Goal: Task Accomplishment & Management: Use online tool/utility

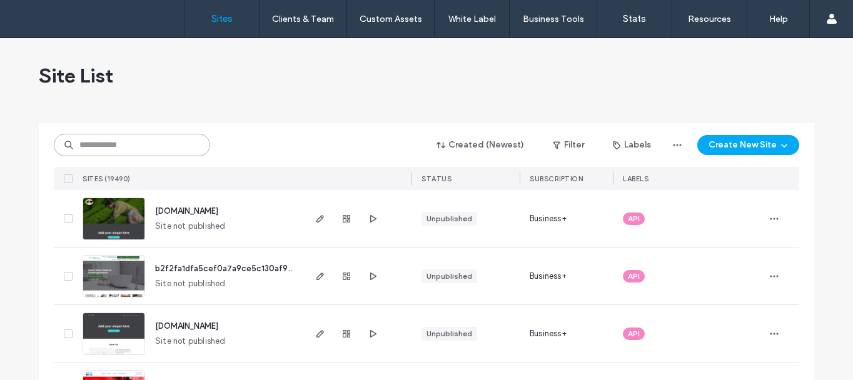
click at [119, 156] on input at bounding box center [132, 145] width 156 height 23
paste input "********"
type input "********"
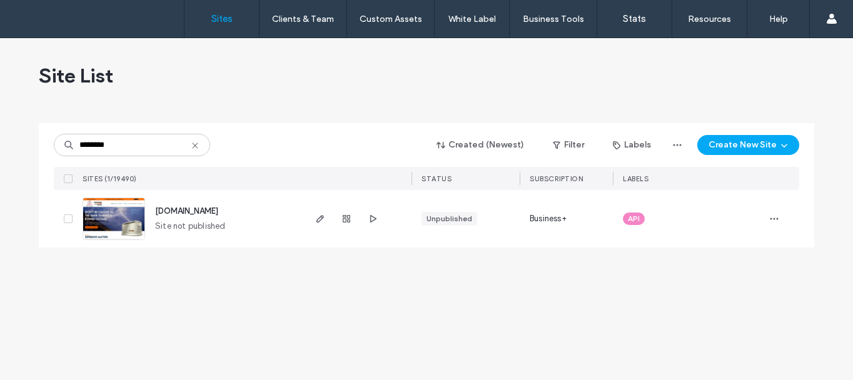
click at [108, 226] on img at bounding box center [113, 240] width 61 height 85
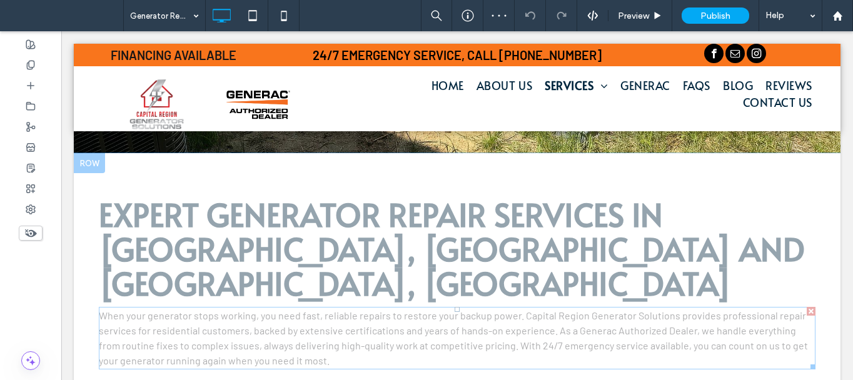
scroll to position [563, 0]
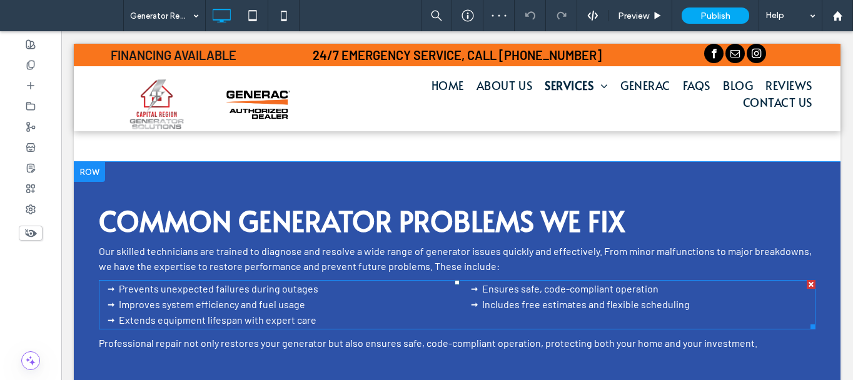
click at [324, 297] on li "Improves system efficiency and fuel usage" at bounding box center [285, 305] width 333 height 16
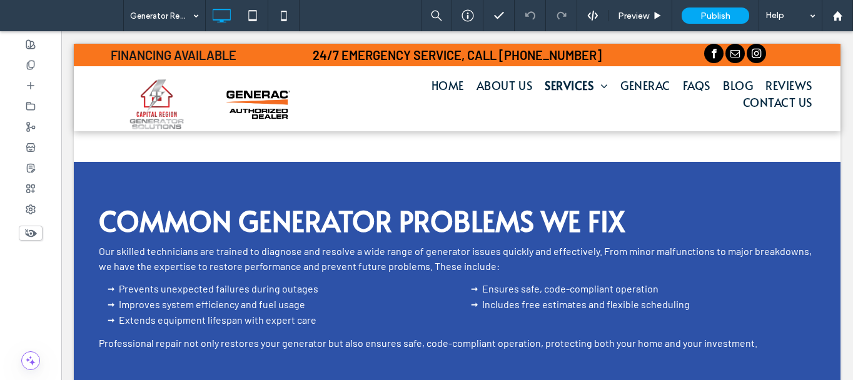
click at [301, 297] on li "Improves system efficiency and fuel usage" at bounding box center [285, 305] width 333 height 16
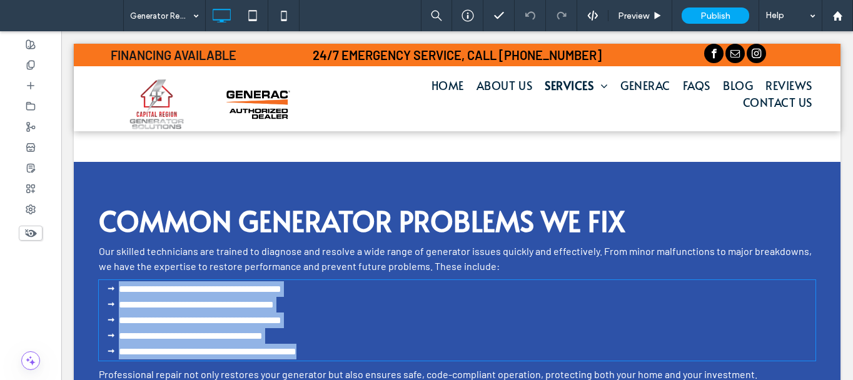
type input "******"
type input "**"
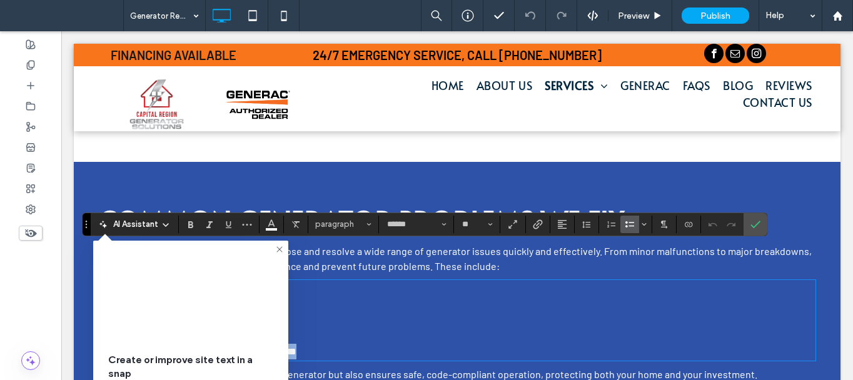
paste div
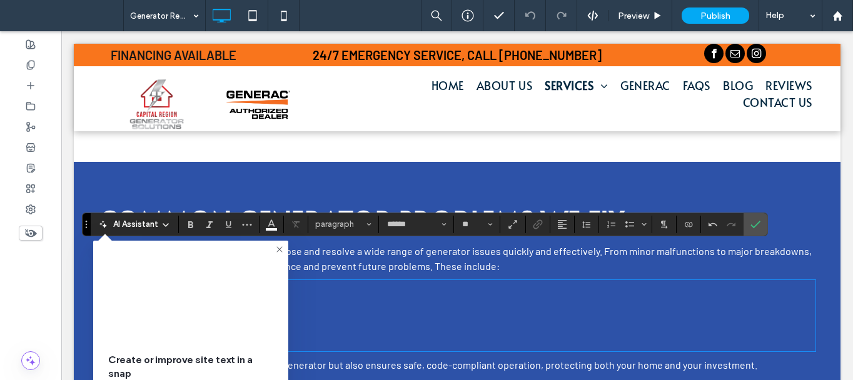
scroll to position [0, 0]
click at [279, 251] on icon at bounding box center [279, 249] width 10 height 10
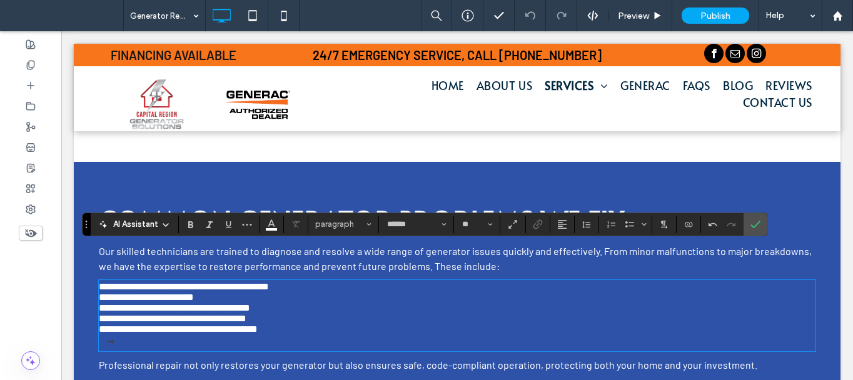
click at [365, 303] on p "**********" at bounding box center [275, 308] width 353 height 11
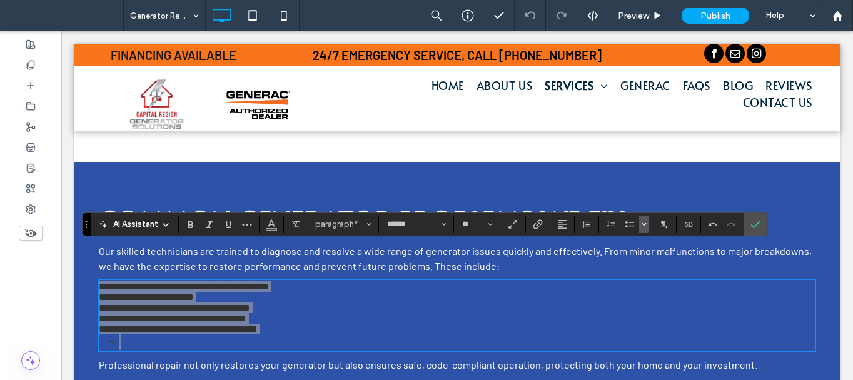
click at [640, 227] on icon "Bulleted list menu" at bounding box center [644, 225] width 8 height 8
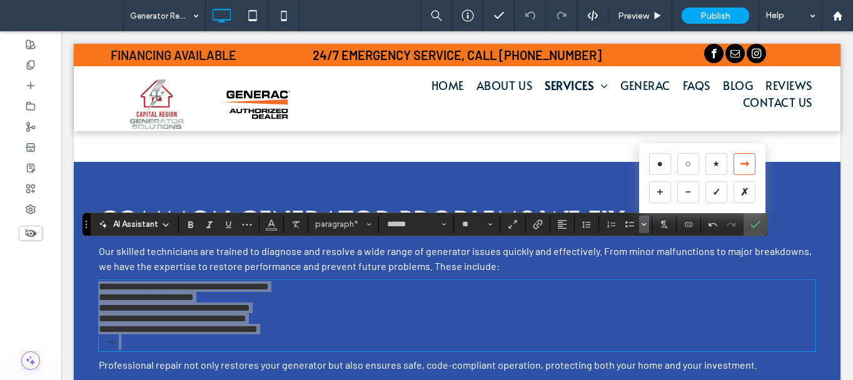
click at [739, 171] on div "➞" at bounding box center [744, 164] width 22 height 22
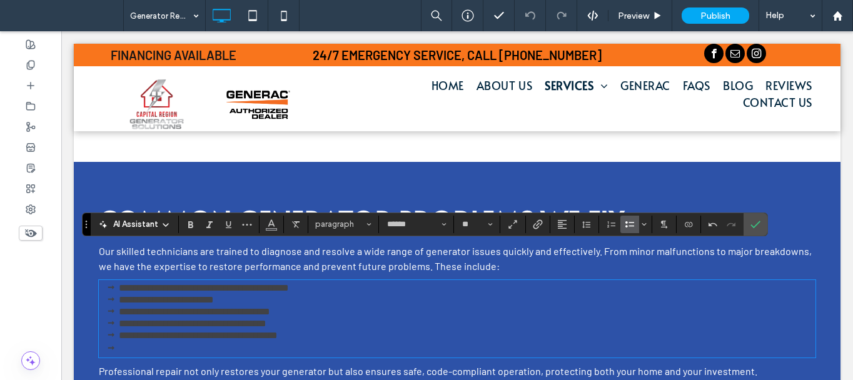
click at [136, 341] on li at bounding box center [285, 349] width 333 height 16
click at [127, 341] on li "﻿" at bounding box center [285, 349] width 333 height 16
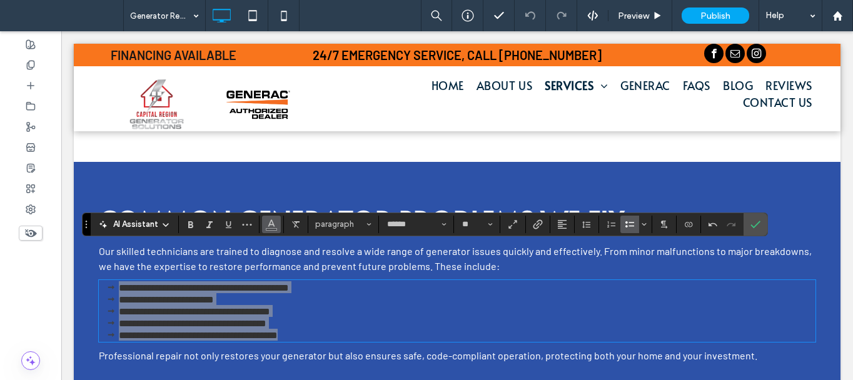
click at [268, 221] on icon "Color" at bounding box center [271, 223] width 10 height 10
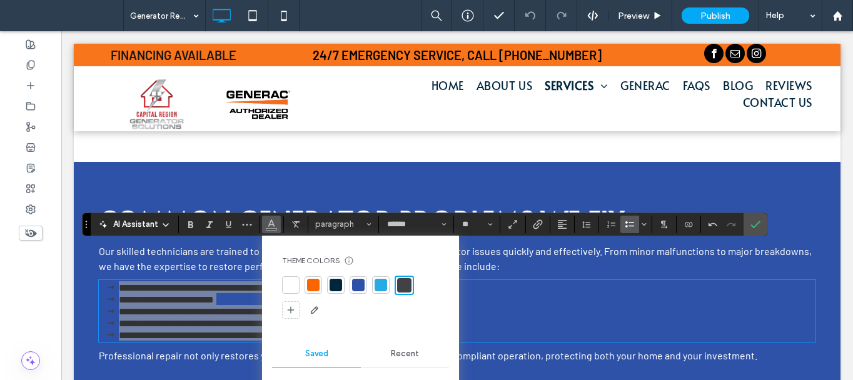
click at [296, 281] on div at bounding box center [290, 285] width 13 height 13
click at [592, 226] on button "Line Height" at bounding box center [586, 225] width 19 height 18
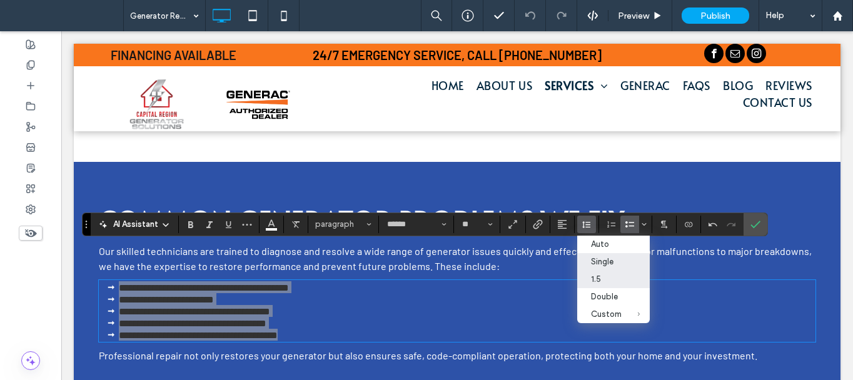
click at [613, 286] on label "1.5" at bounding box center [613, 280] width 73 height 18
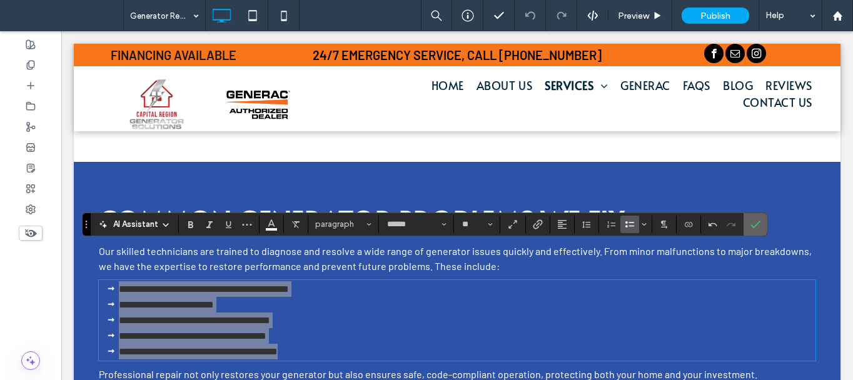
click at [751, 228] on label "Confirm" at bounding box center [755, 224] width 19 height 23
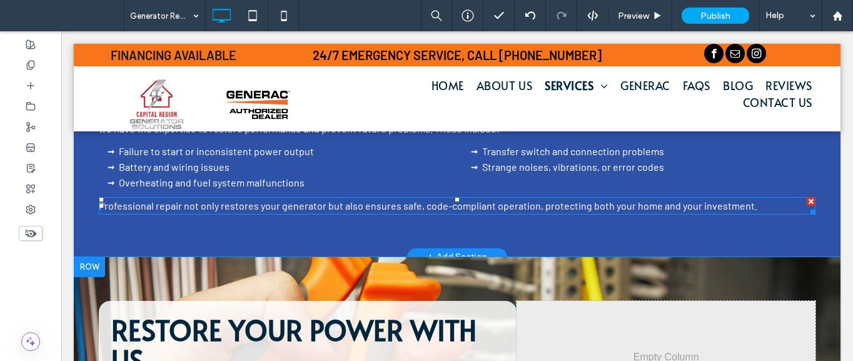
scroll to position [813, 0]
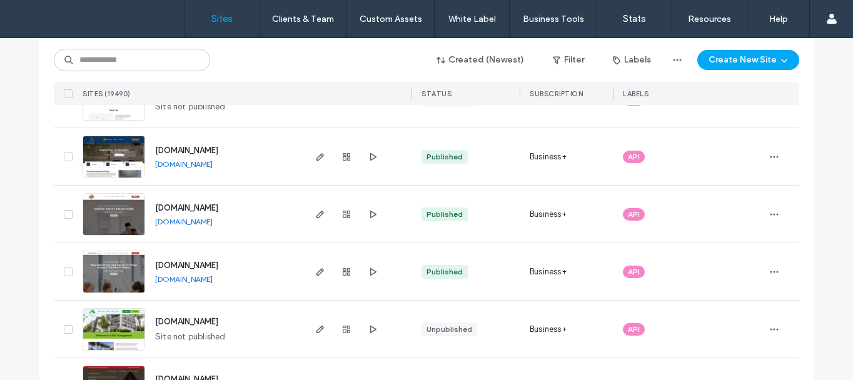
scroll to position [1188, 0]
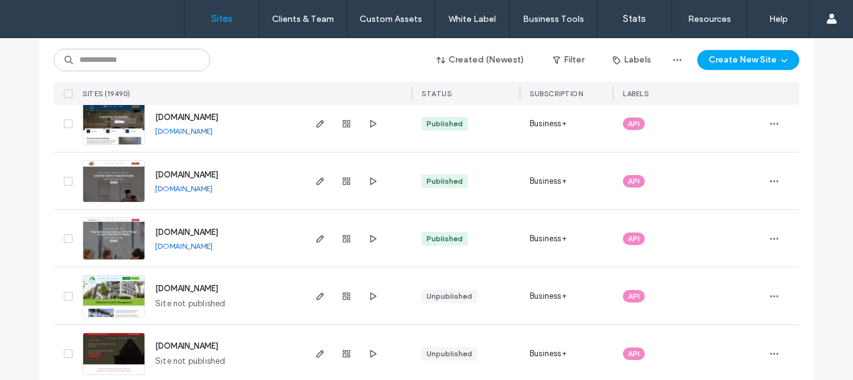
click at [103, 128] on img at bounding box center [113, 145] width 61 height 85
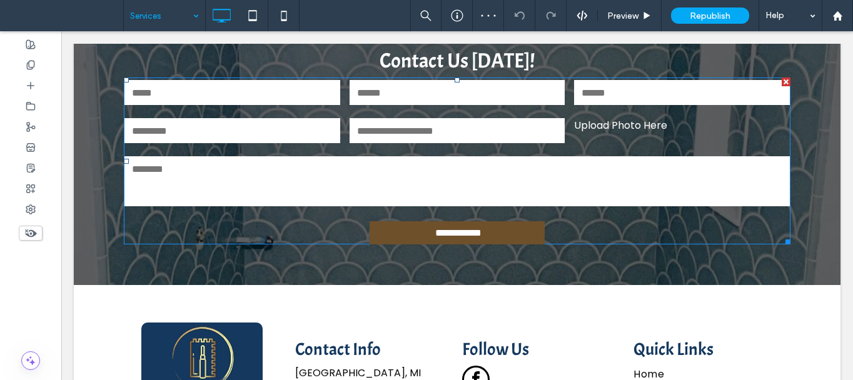
scroll to position [1559, 0]
